Goal: Navigation & Orientation: Find specific page/section

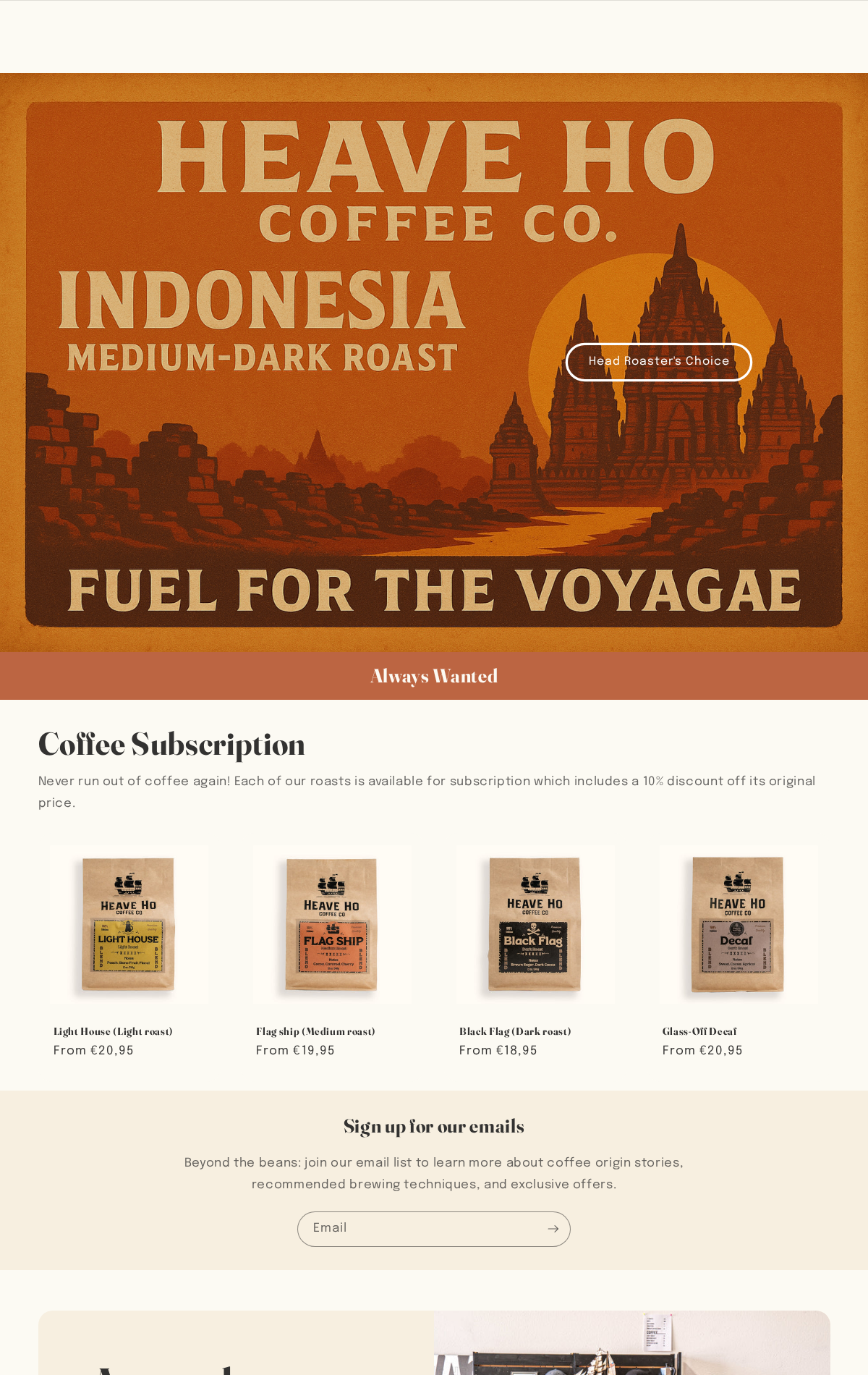
scroll to position [1506, 0]
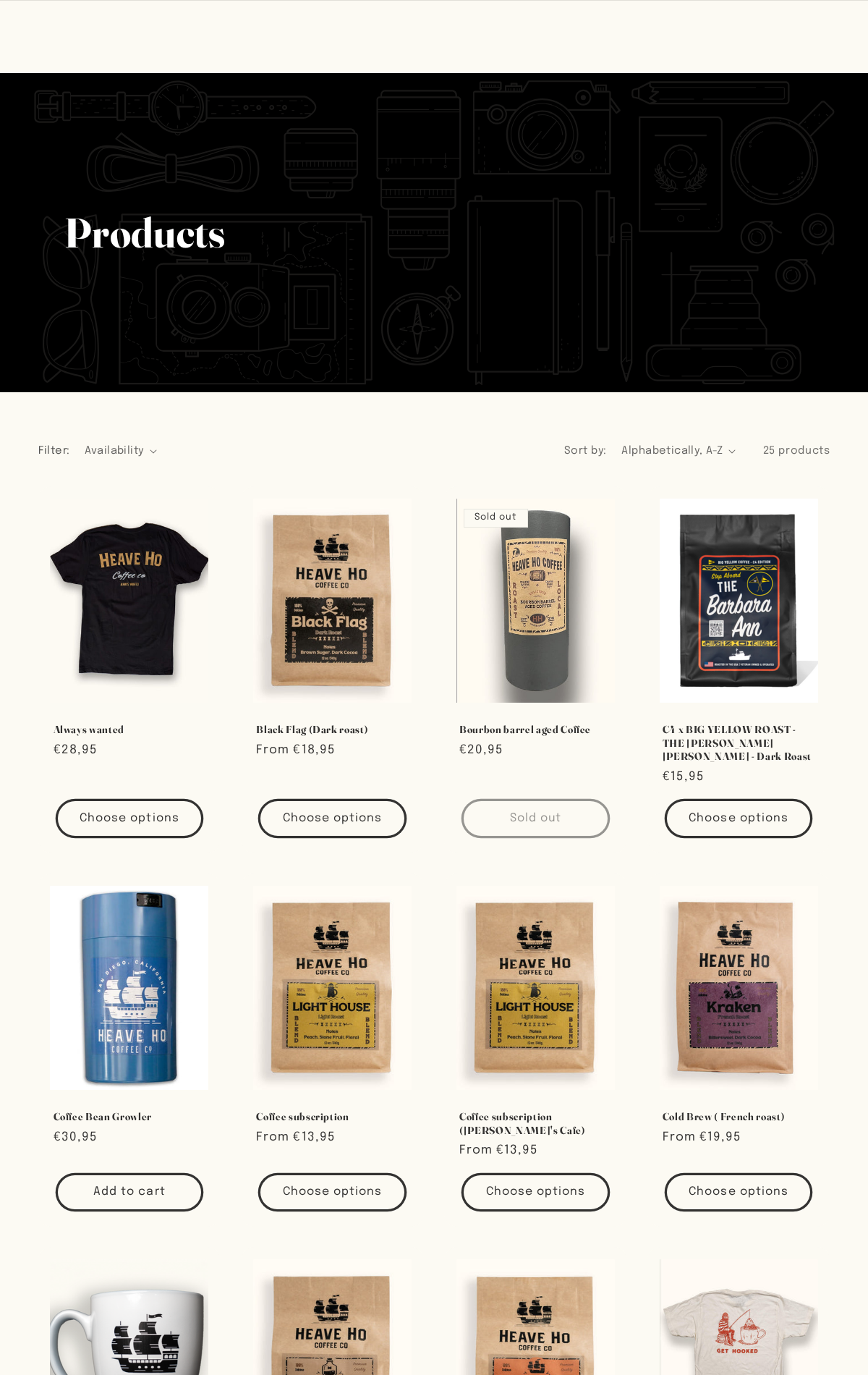
scroll to position [1979, 0]
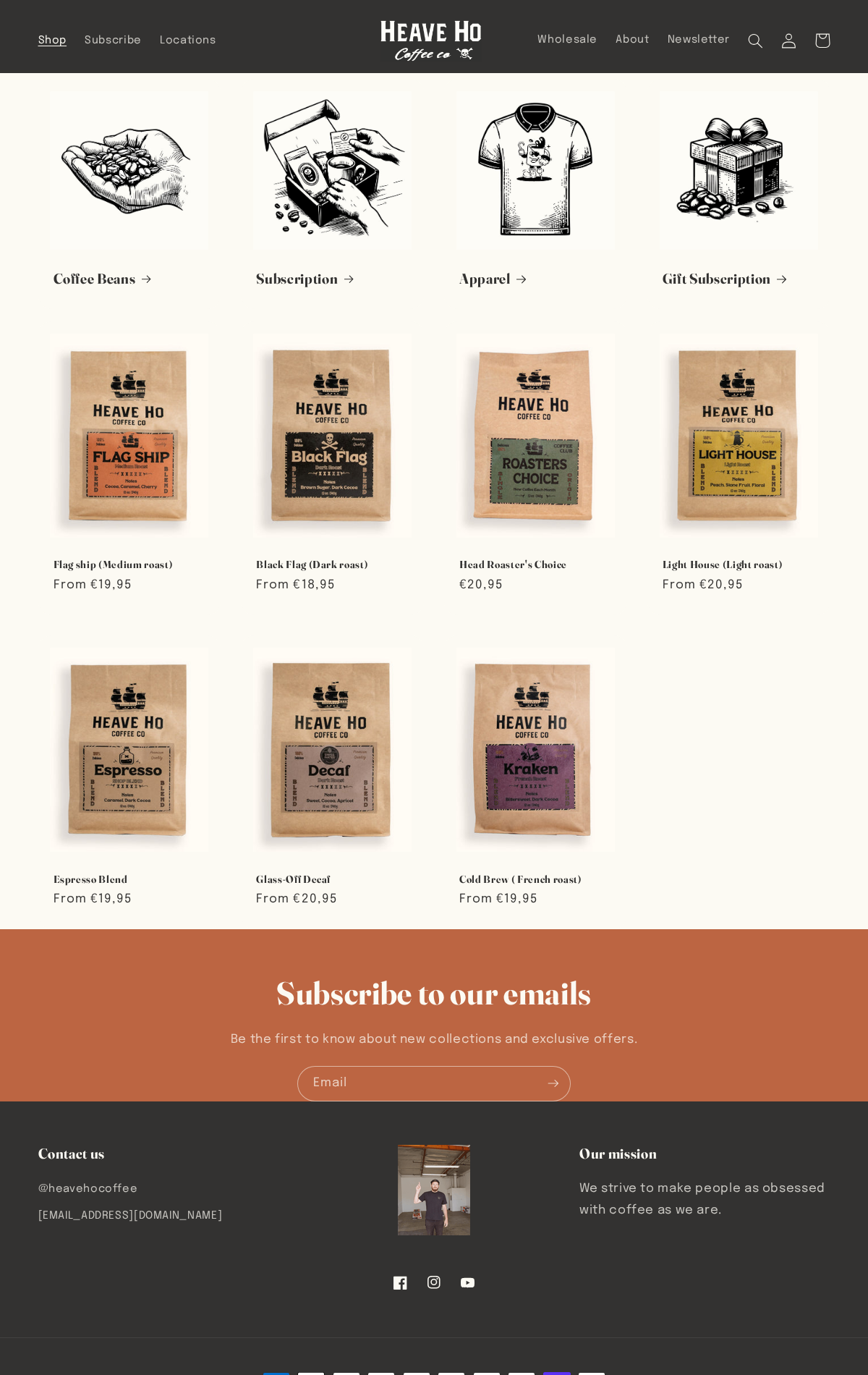
scroll to position [85, 0]
